Goal: Information Seeking & Learning: Find specific fact

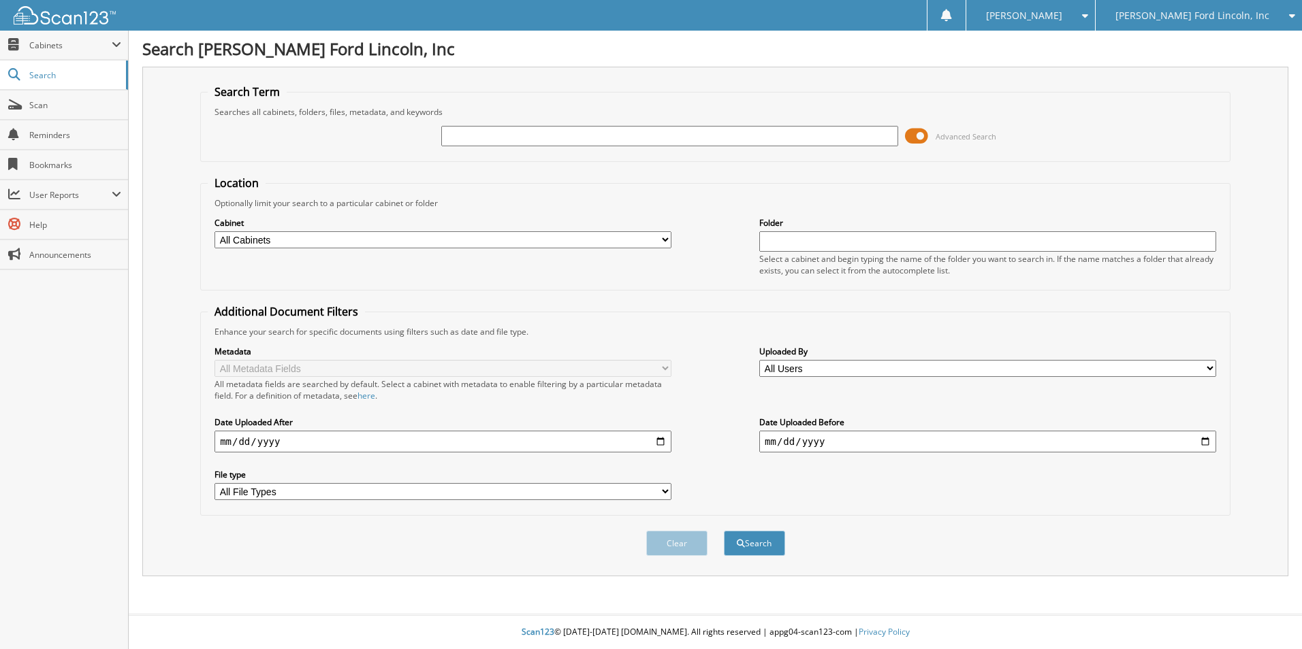
click at [509, 129] on input "text" at bounding box center [669, 136] width 457 height 20
type input "41538"
click at [755, 542] on button "Search" at bounding box center [754, 543] width 61 height 25
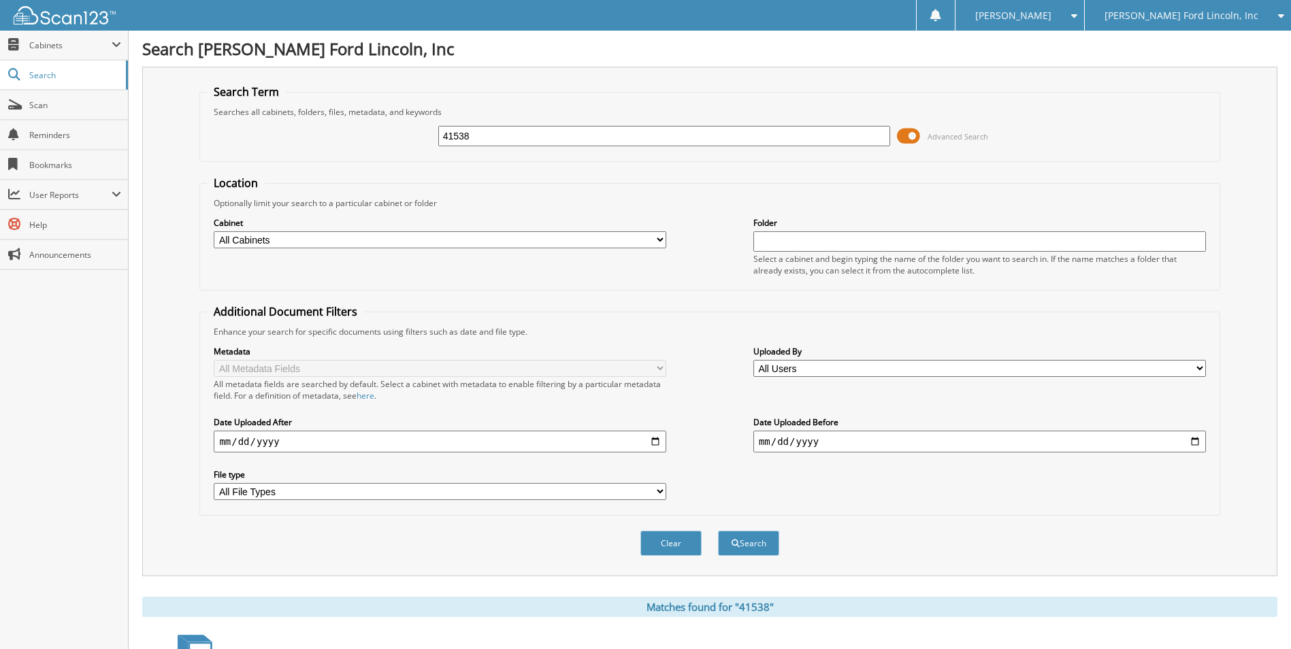
drag, startPoint x: 510, startPoint y: 135, endPoint x: 307, endPoint y: 137, distance: 202.9
click at [307, 137] on div "41538 Advanced Search" at bounding box center [710, 136] width 1006 height 37
type input "42219"
click at [718, 531] on button "Search" at bounding box center [748, 543] width 61 height 25
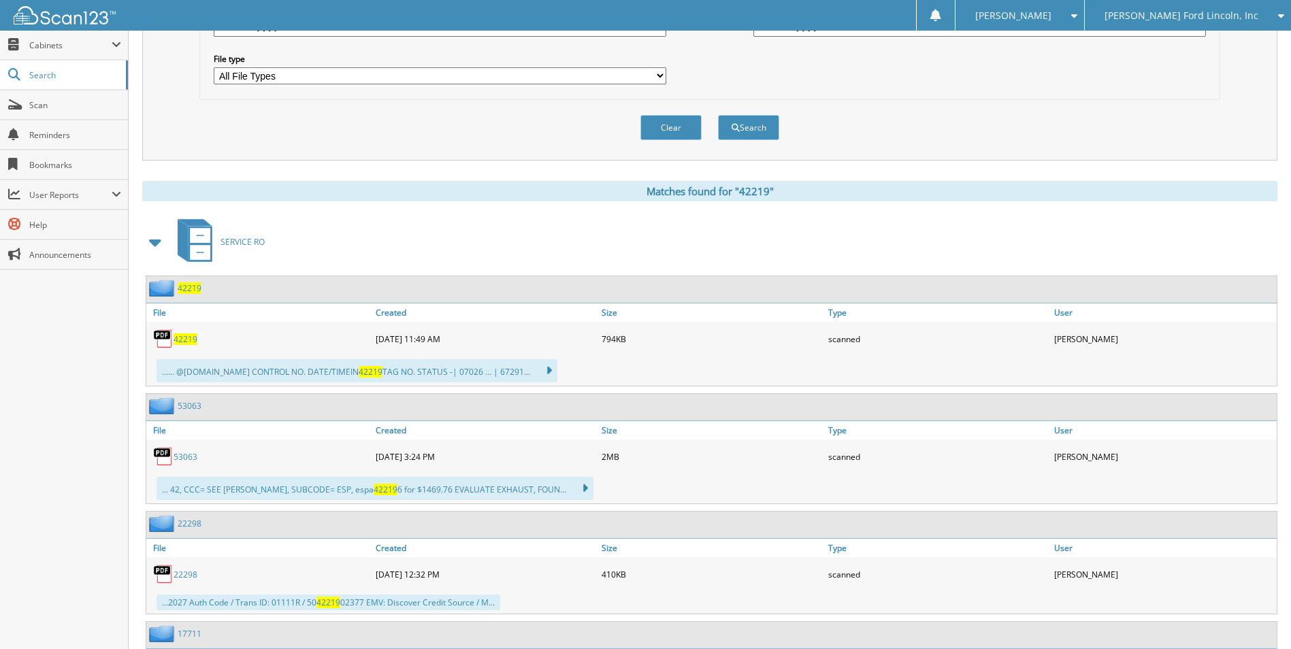
scroll to position [408, 0]
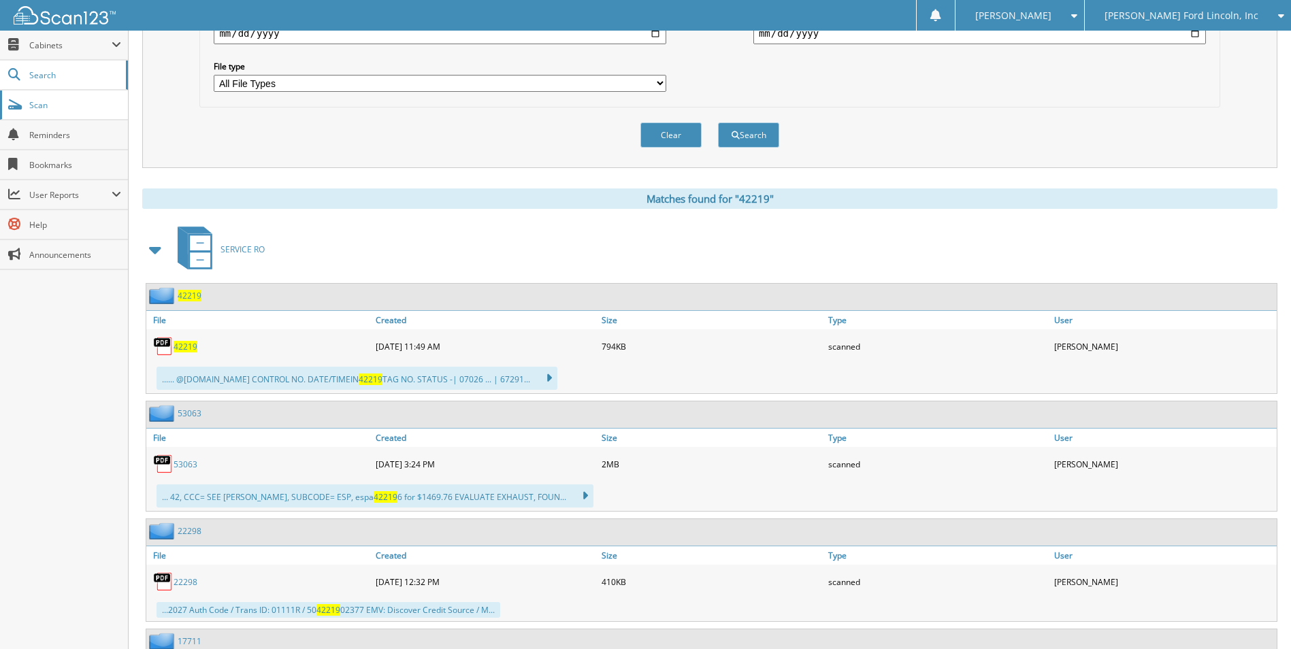
click at [62, 97] on link "Scan" at bounding box center [64, 105] width 128 height 29
